Goal: Go to known website: Access a specific website the user already knows

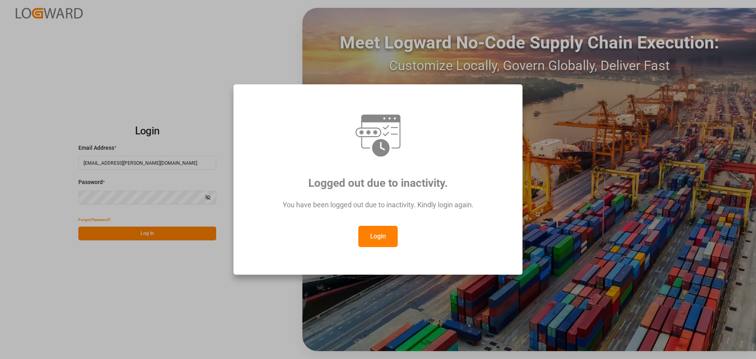
click at [374, 230] on button "Login" at bounding box center [377, 236] width 39 height 21
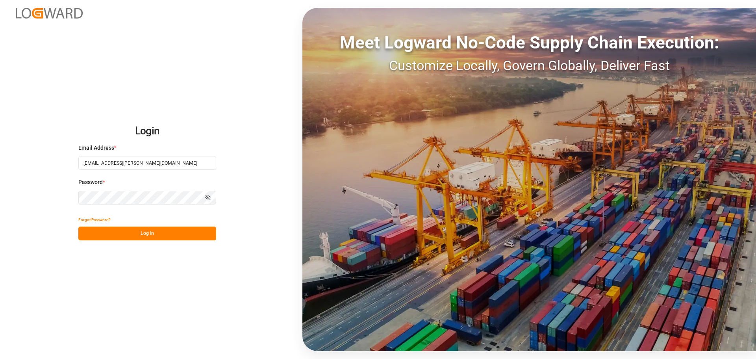
click at [134, 232] on button "Log In" at bounding box center [147, 234] width 138 height 14
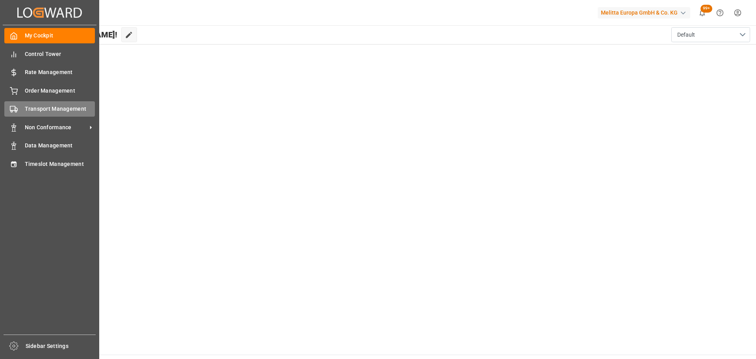
click at [22, 111] on div "Transport Management Transport Management" at bounding box center [49, 108] width 91 height 15
